Goal: Communication & Community: Answer question/provide support

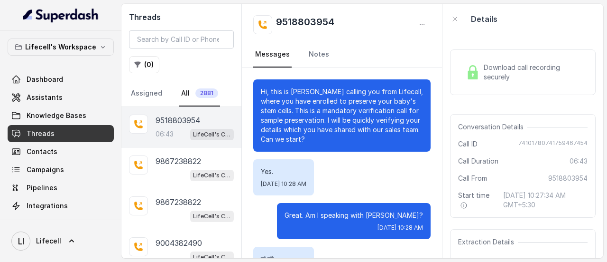
scroll to position [2685, 0]
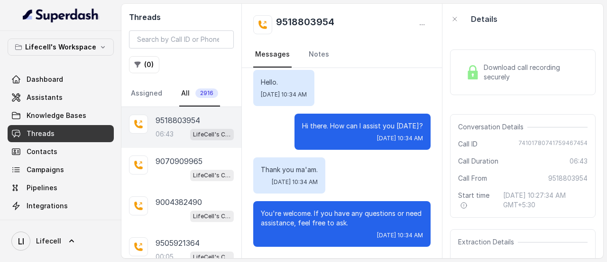
click at [197, 122] on p "9518803954" at bounding box center [178, 119] width 45 height 11
